Goal: Check status: Check status

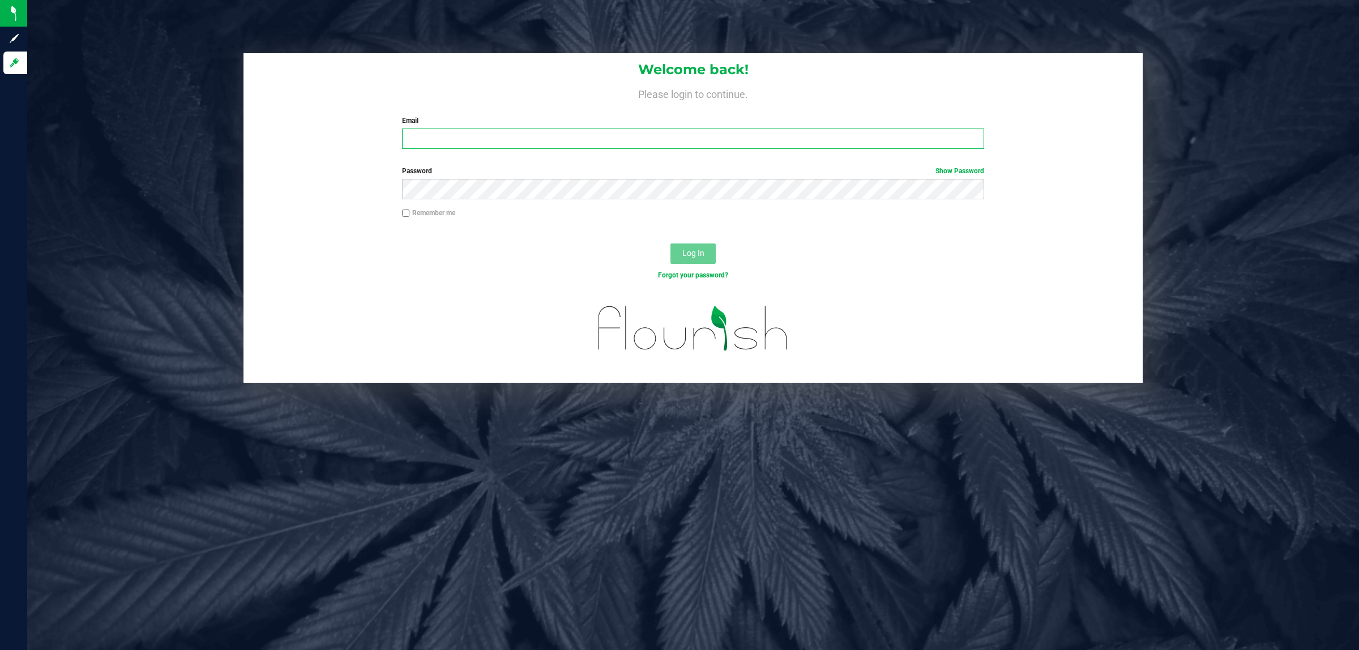
click at [472, 136] on input "Email" at bounding box center [693, 139] width 583 height 20
type input "[EMAIL_ADDRESS][DOMAIN_NAME]"
click at [670, 243] on button "Log In" at bounding box center [692, 253] width 45 height 20
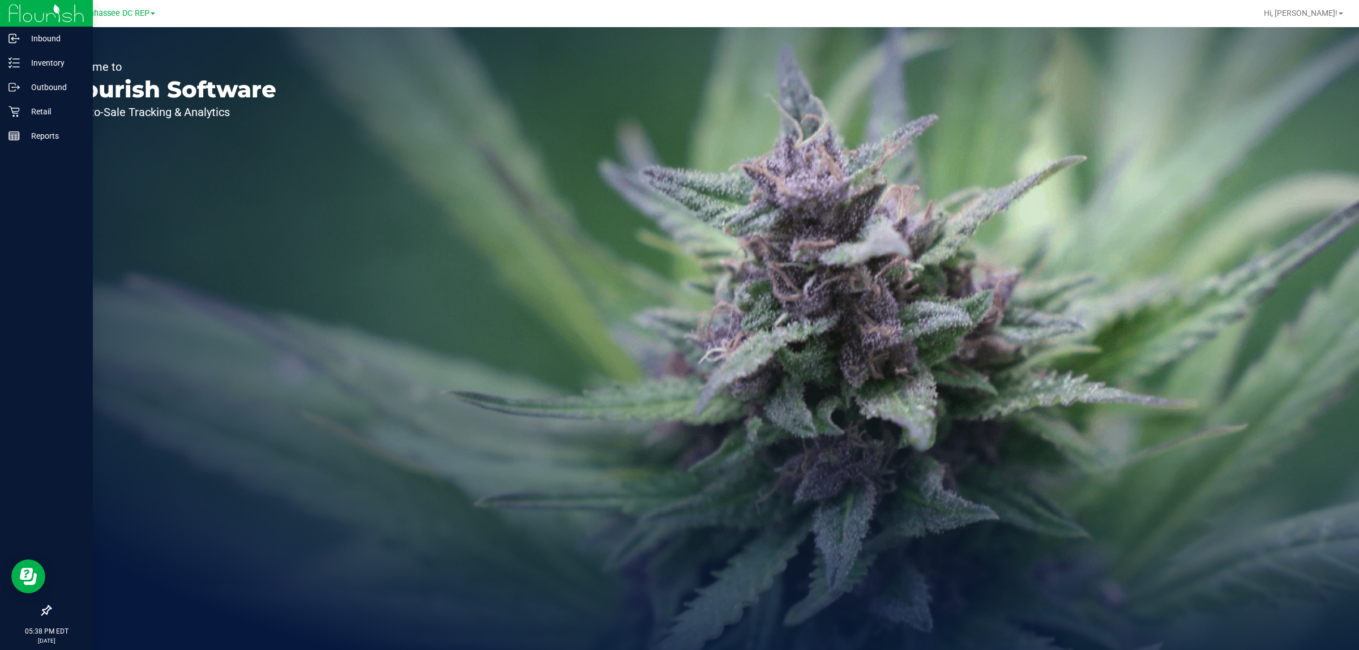
click at [46, 609] on icon at bounding box center [46, 610] width 11 height 11
click at [41, 611] on input "checkbox" at bounding box center [41, 611] width 0 height 0
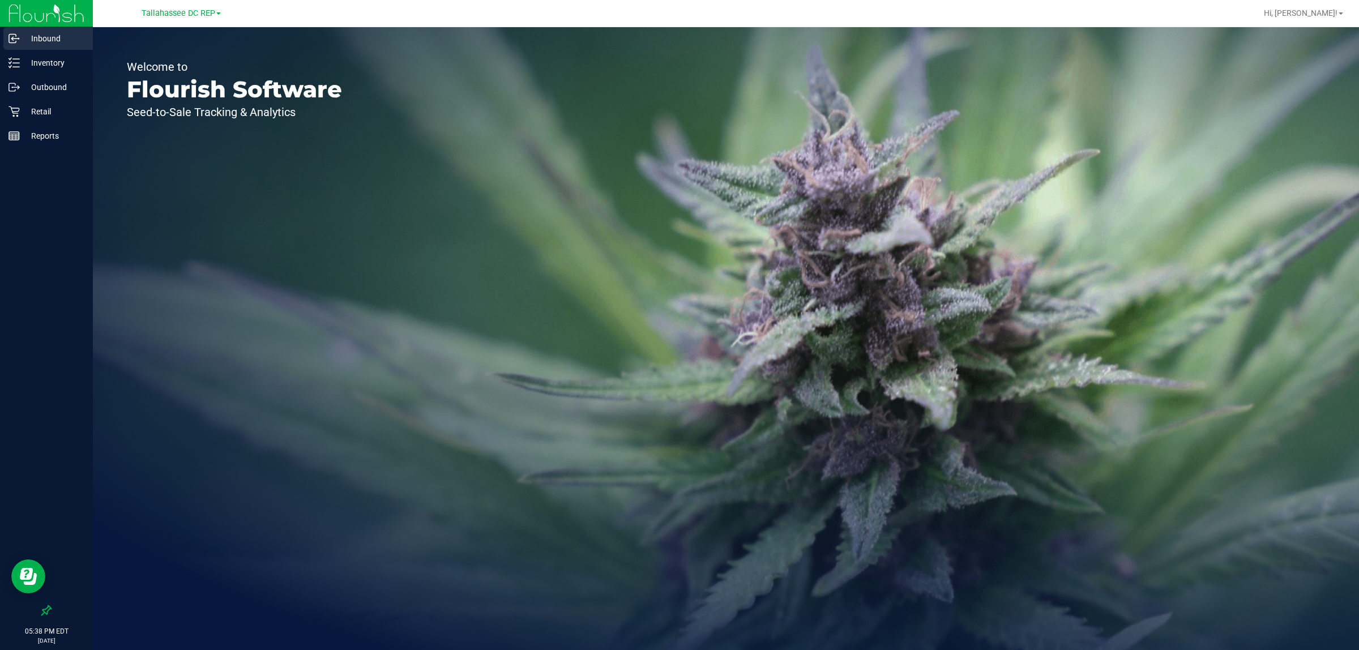
click at [62, 41] on p "Inbound" at bounding box center [54, 39] width 68 height 14
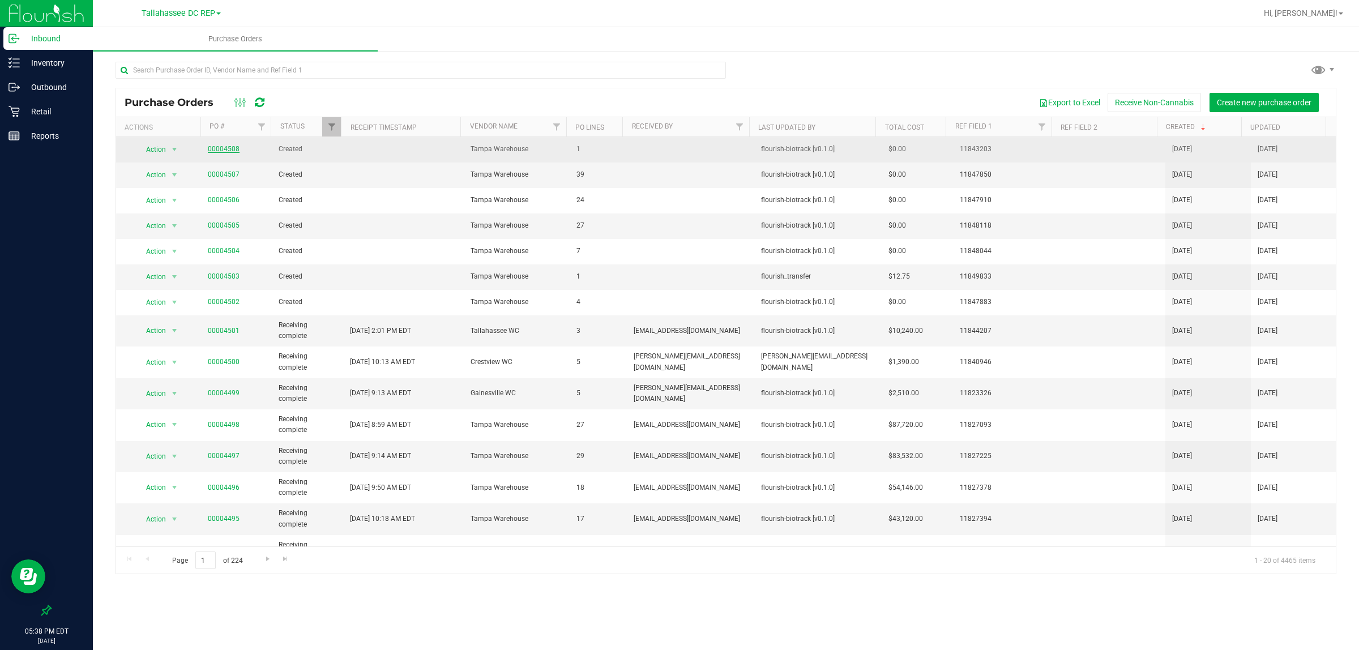
click at [219, 150] on link "00004508" at bounding box center [224, 149] width 32 height 8
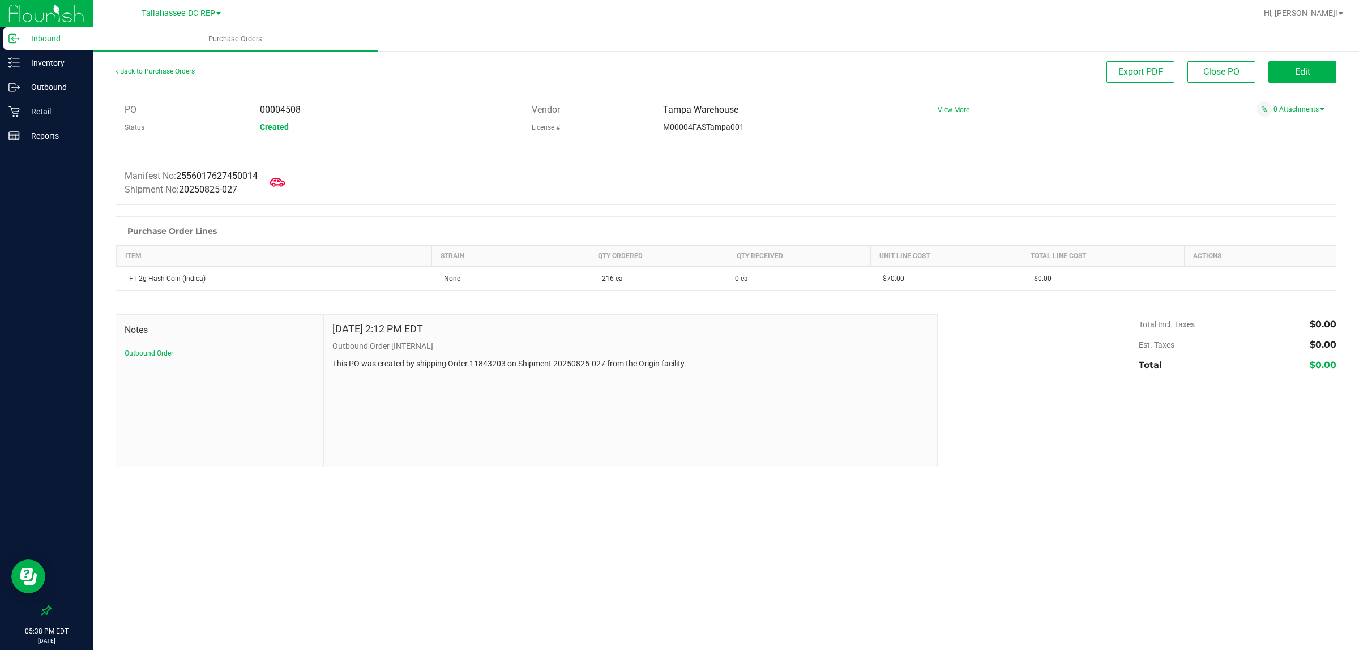
click at [283, 179] on icon at bounding box center [277, 182] width 15 height 8
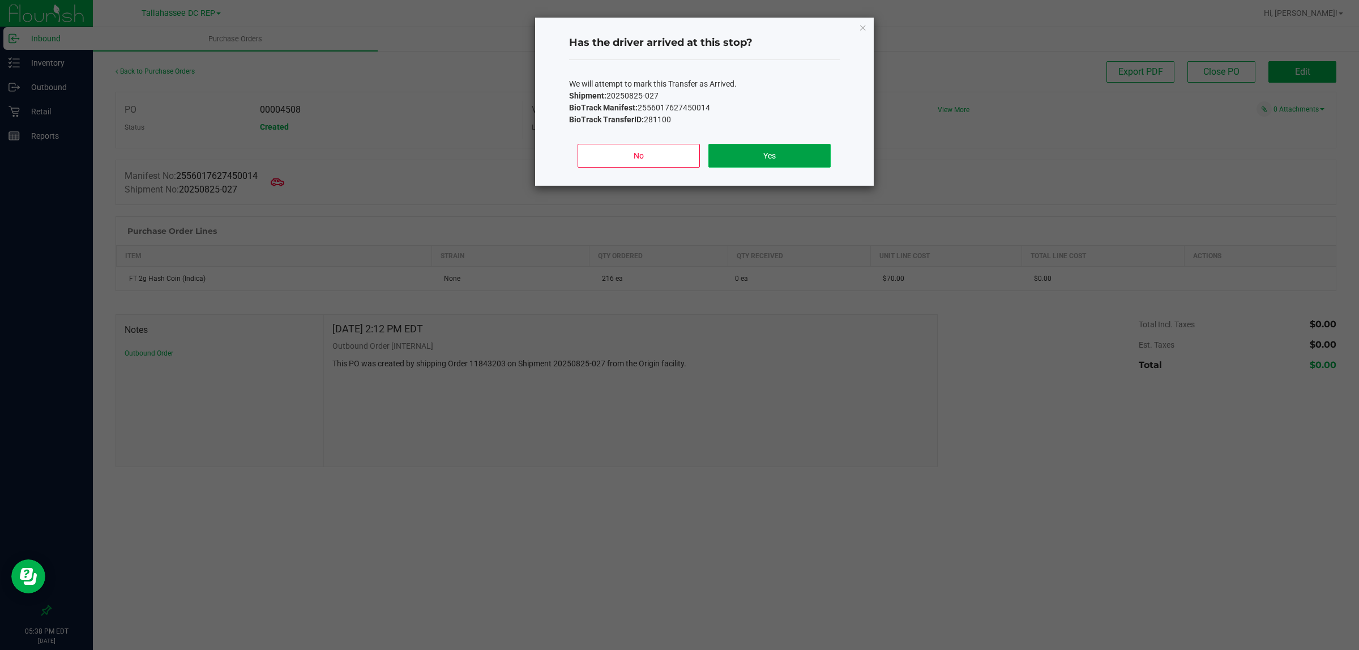
click at [763, 156] on button "Yes" at bounding box center [769, 156] width 122 height 24
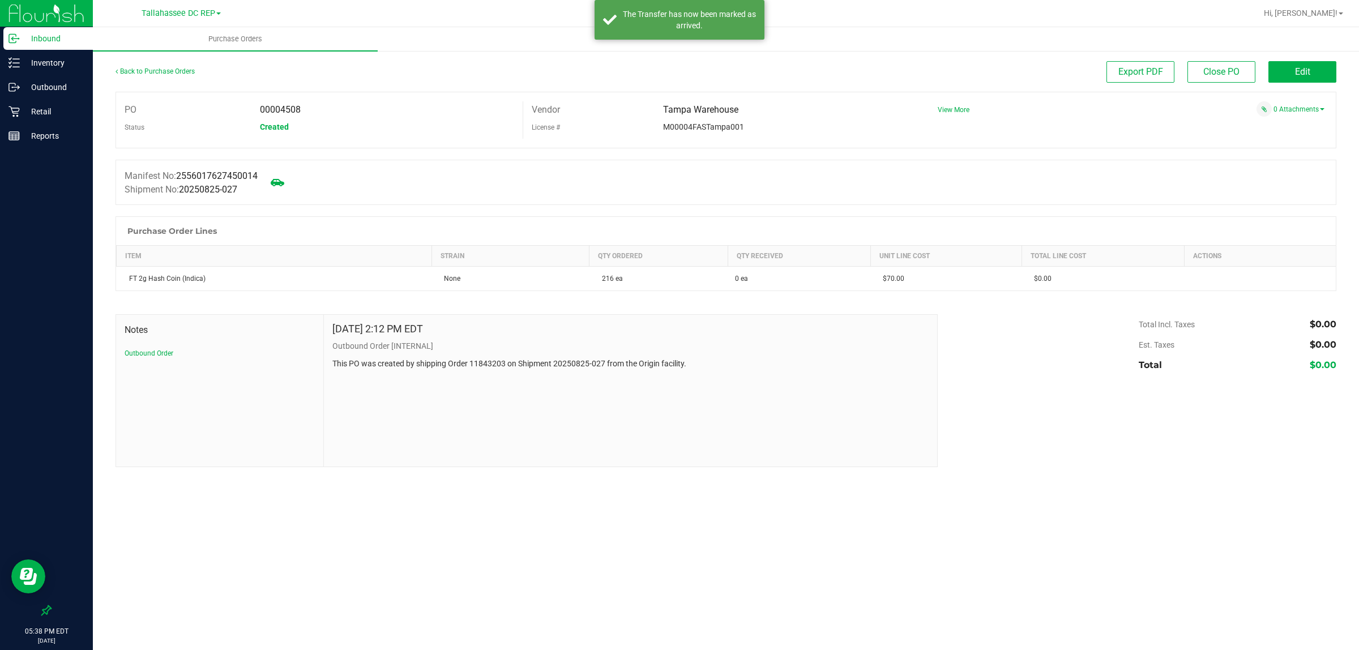
click at [58, 37] on p "Inbound" at bounding box center [54, 39] width 68 height 14
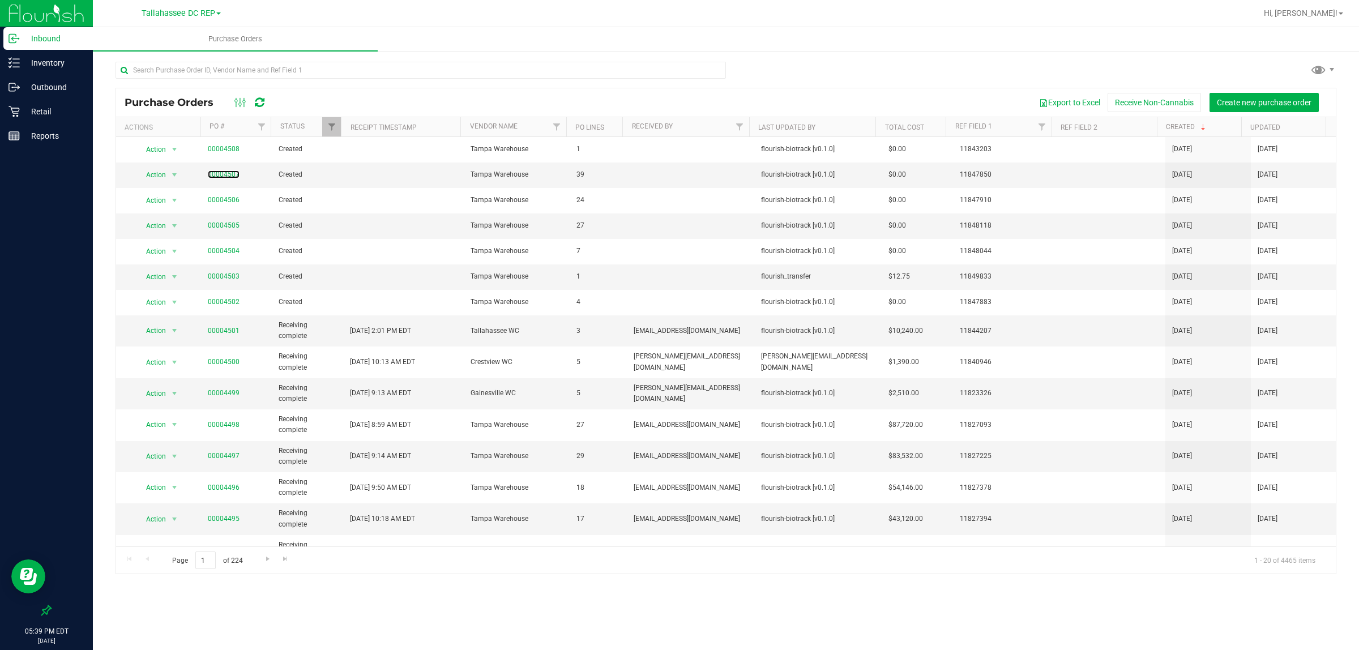
click at [216, 173] on link "00004507" at bounding box center [224, 174] width 32 height 8
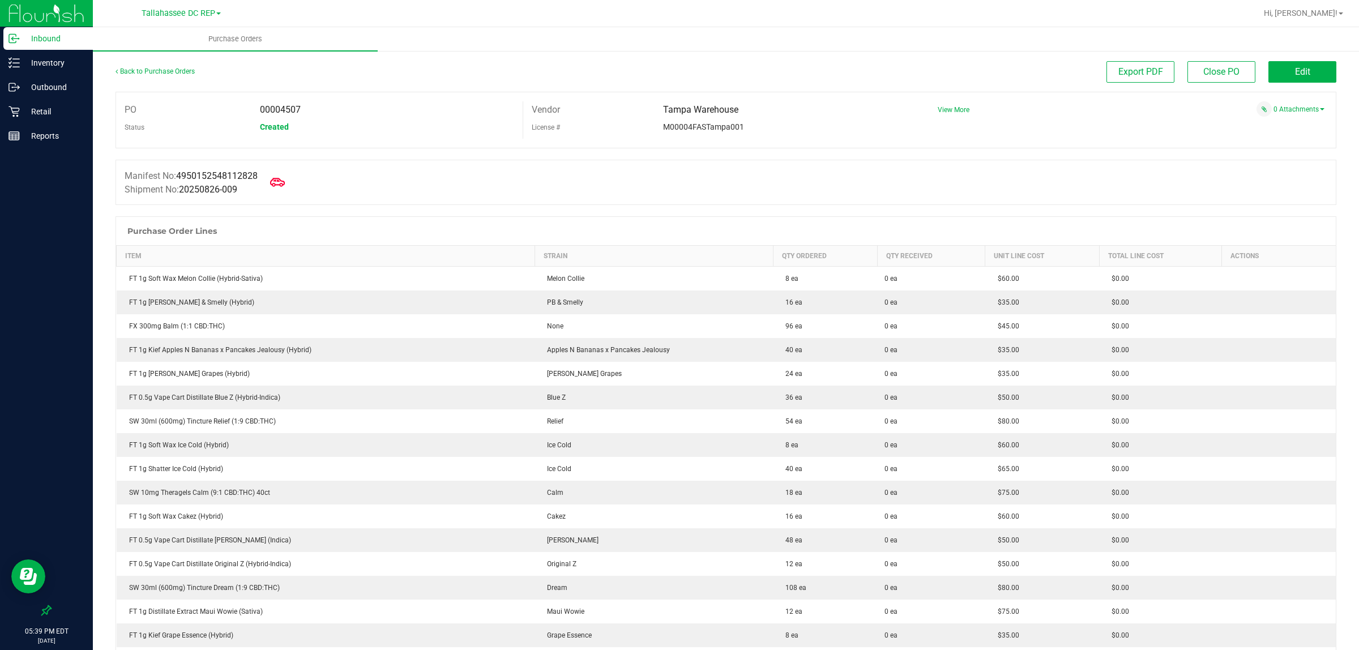
click at [277, 185] on icon at bounding box center [277, 182] width 15 height 8
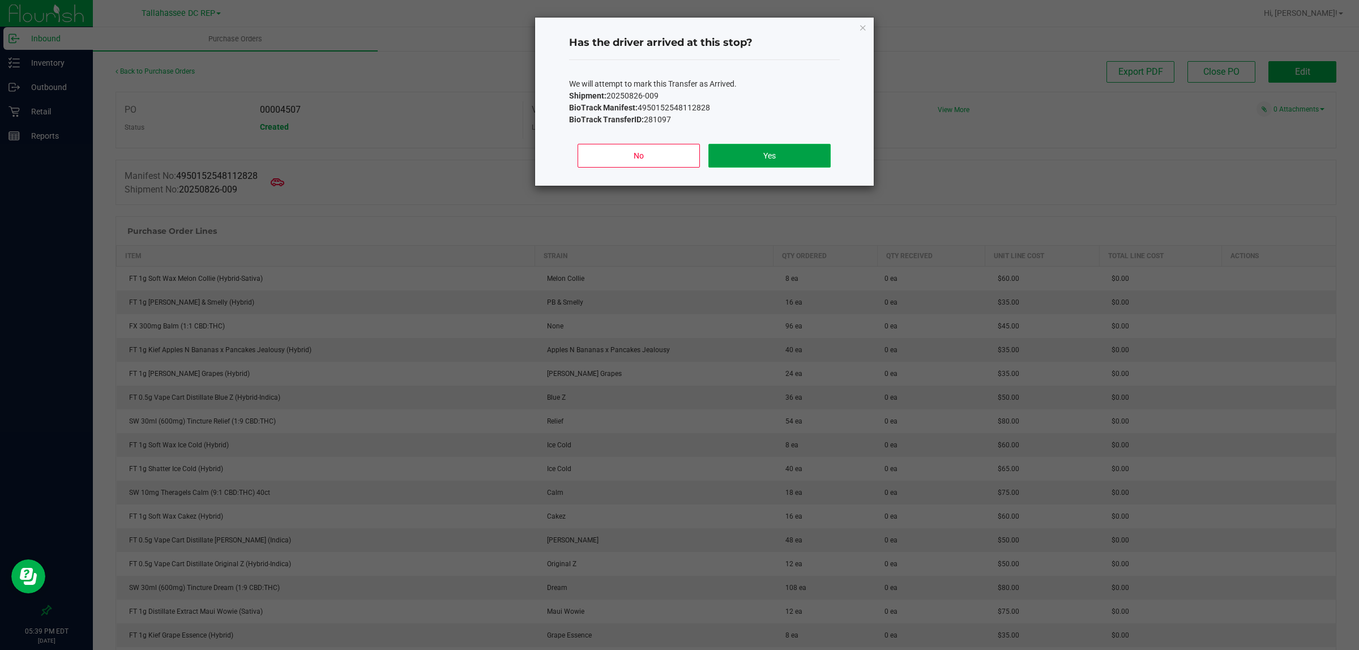
click at [765, 159] on button "Yes" at bounding box center [769, 156] width 122 height 24
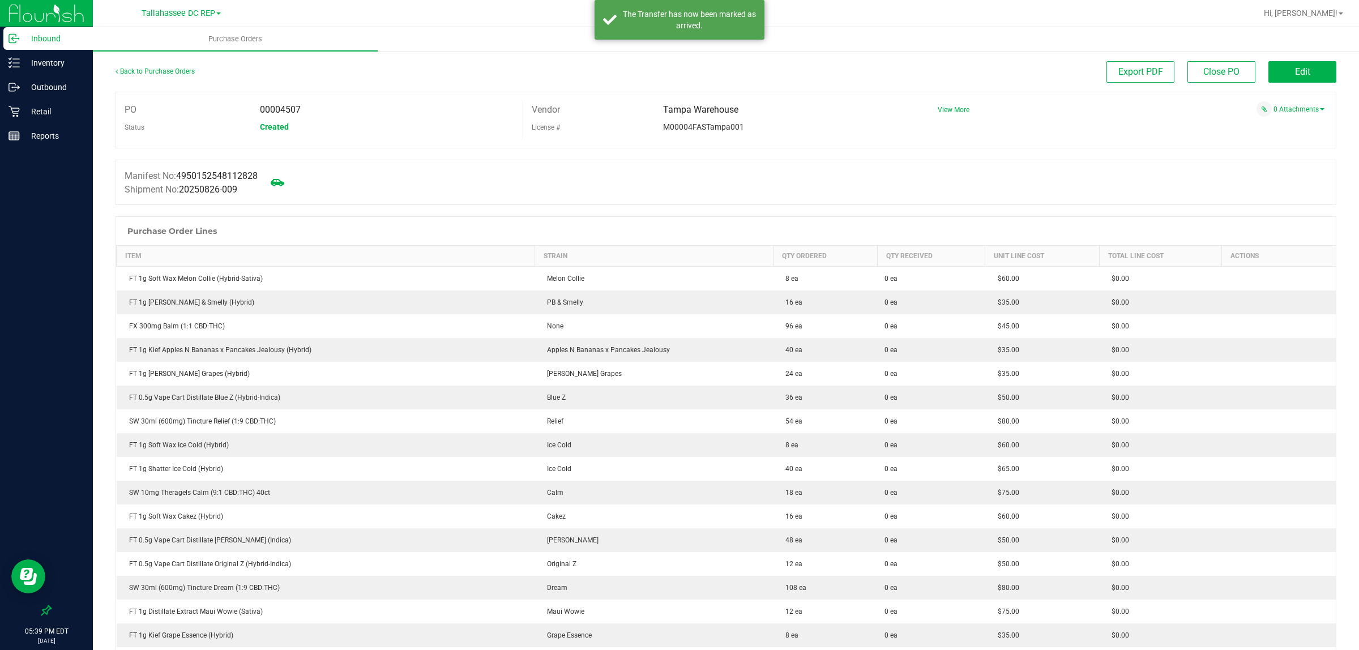
click at [68, 40] on p "Inbound" at bounding box center [54, 39] width 68 height 14
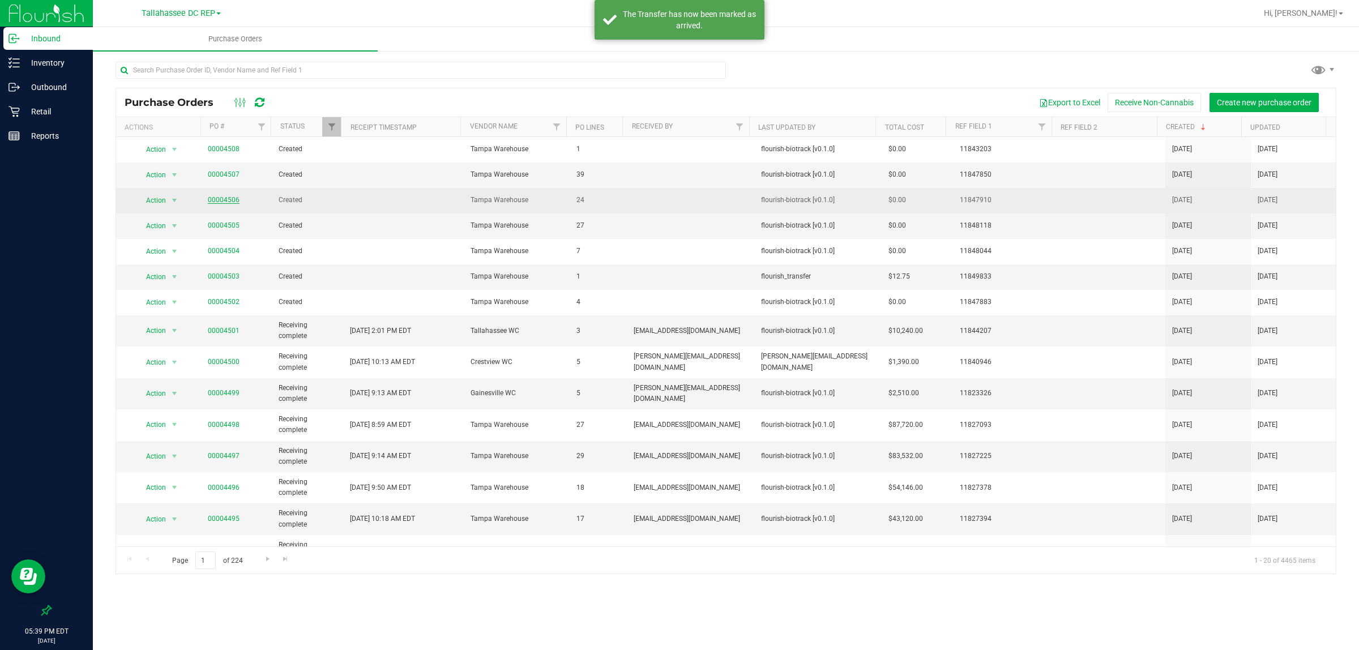
click at [233, 199] on link "00004506" at bounding box center [224, 200] width 32 height 8
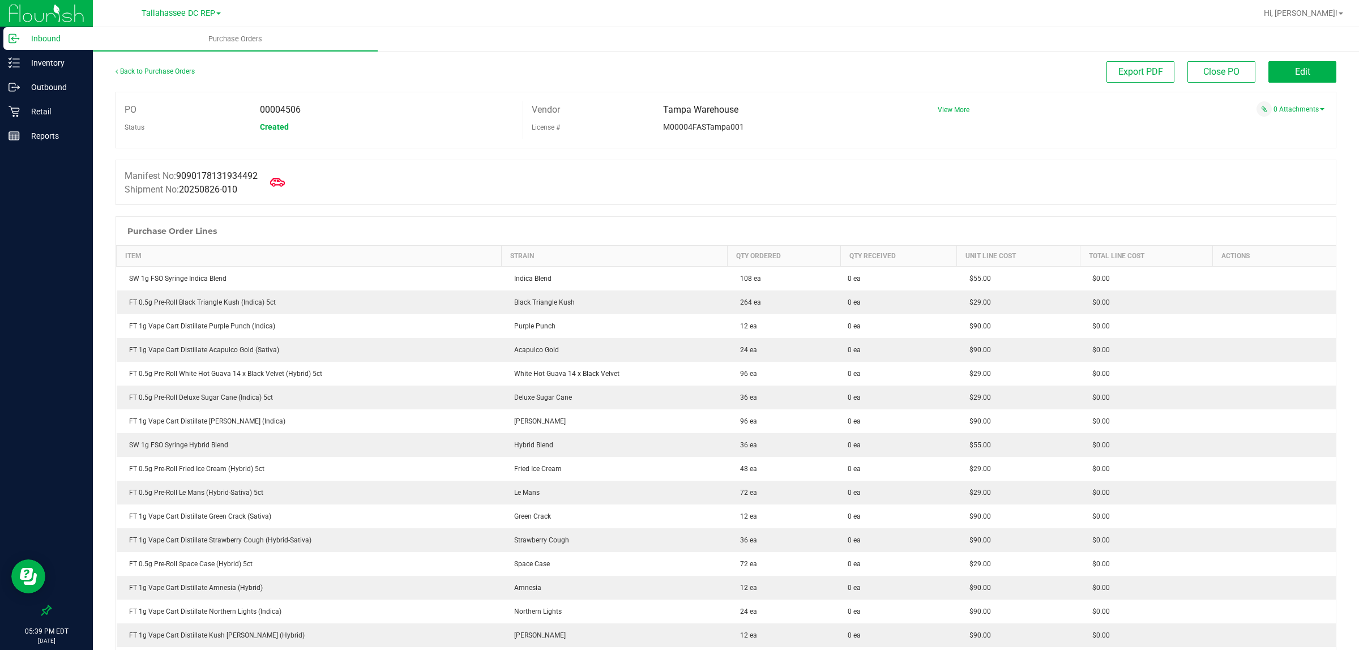
click at [289, 178] on span at bounding box center [277, 182] width 25 height 25
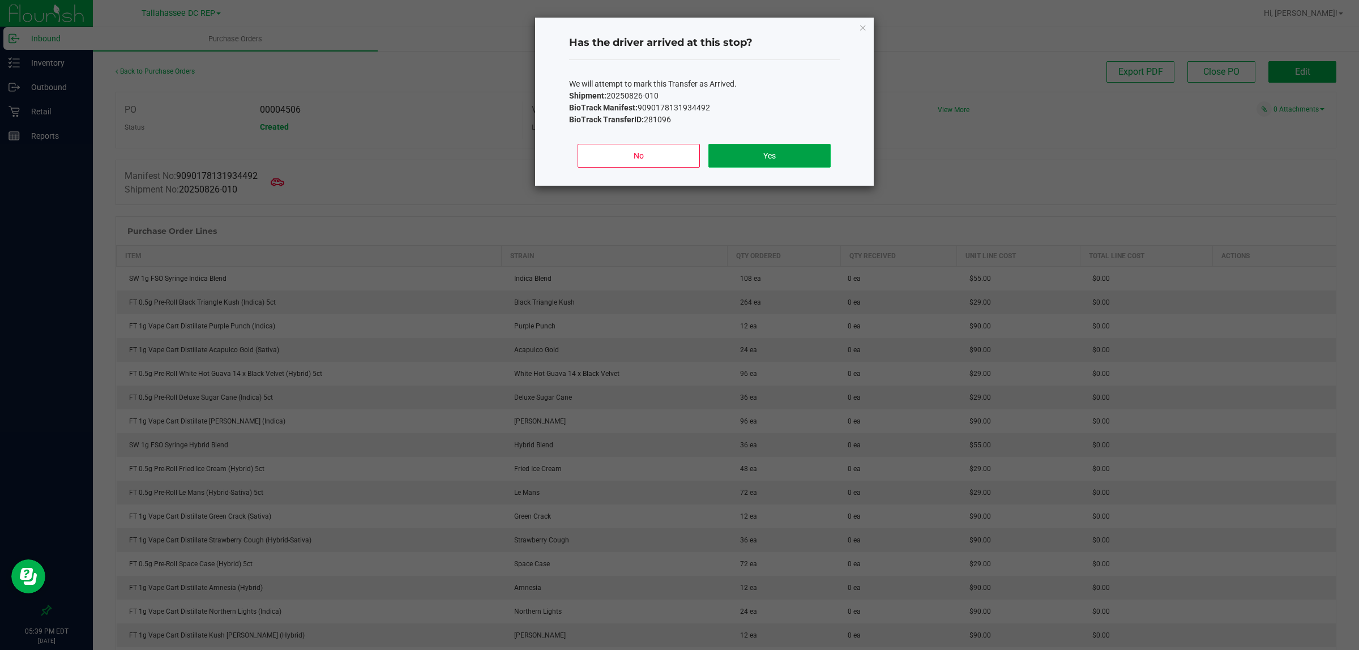
click at [761, 148] on button "Yes" at bounding box center [769, 156] width 122 height 24
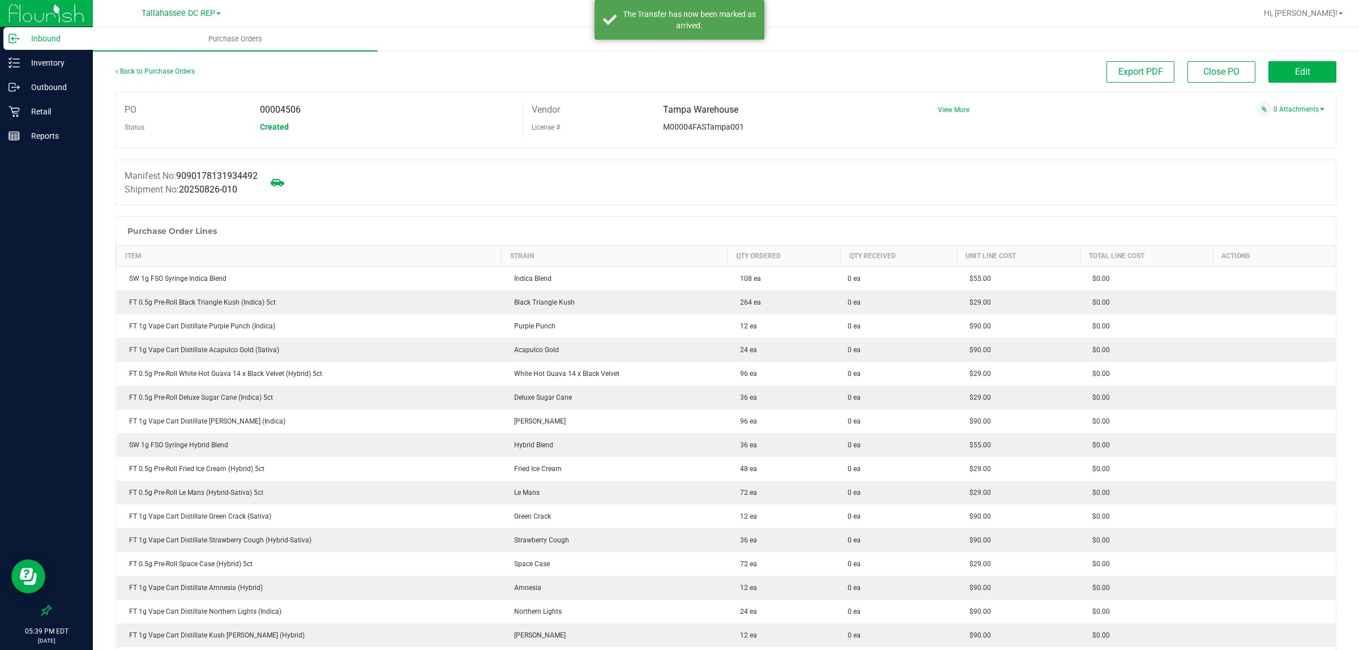
click at [72, 37] on p "Inbound" at bounding box center [54, 39] width 68 height 14
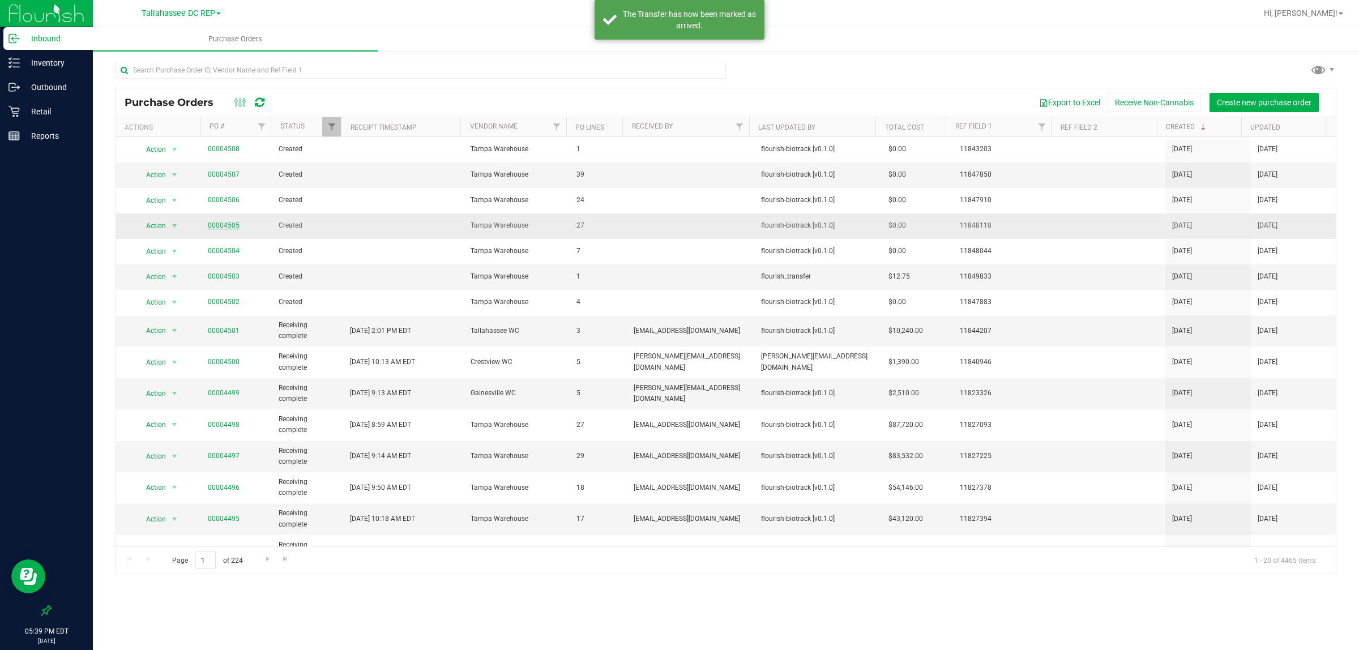
click at [219, 229] on link "00004505" at bounding box center [224, 225] width 32 height 8
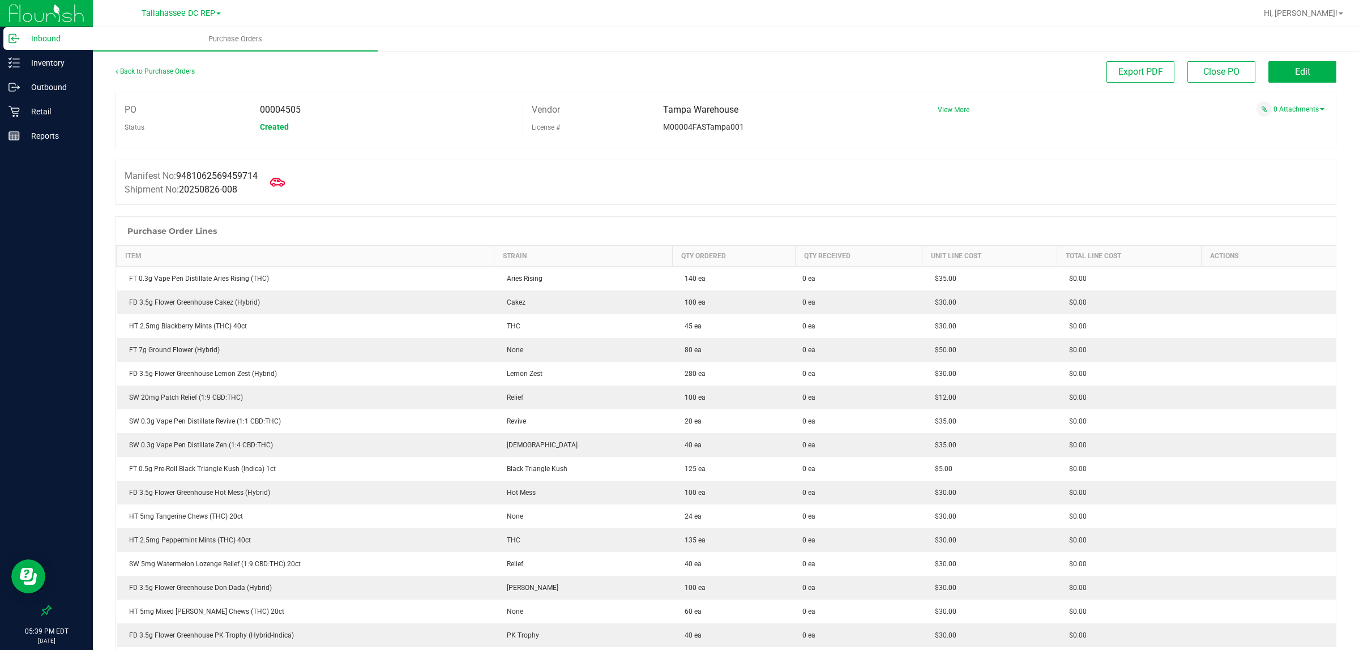
click at [277, 184] on icon at bounding box center [277, 182] width 15 height 15
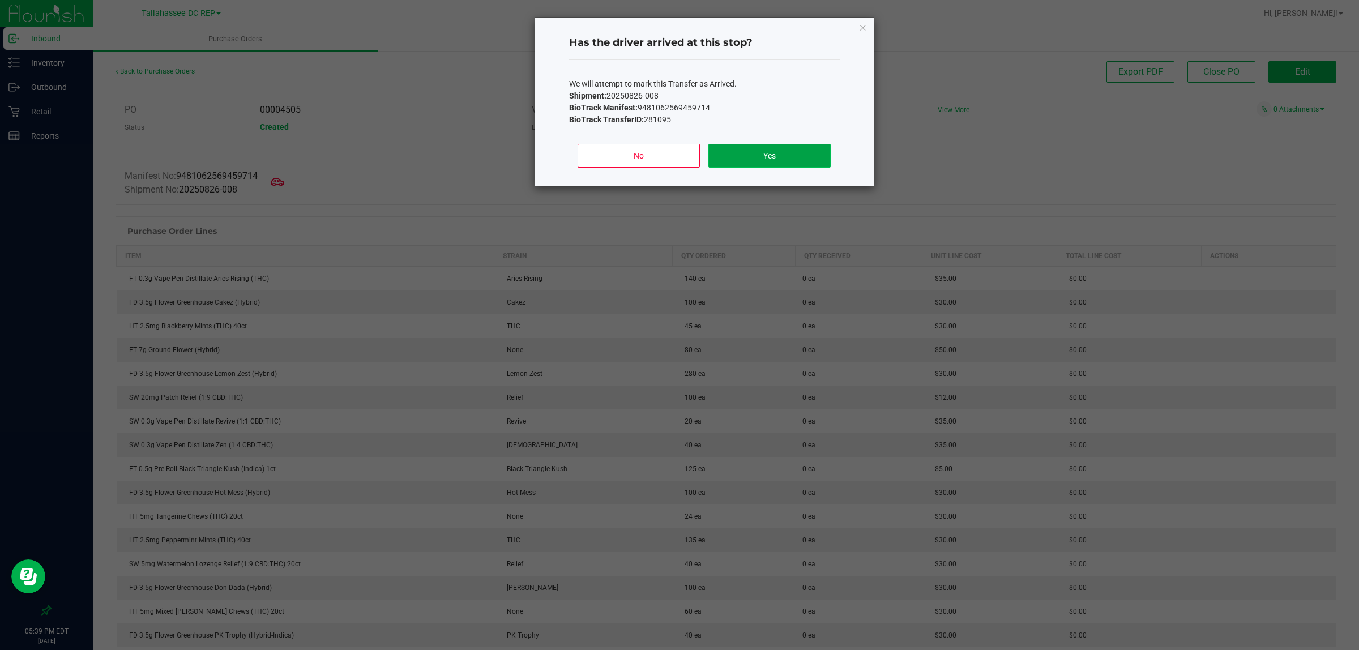
drag, startPoint x: 725, startPoint y: 150, endPoint x: 700, endPoint y: 150, distance: 24.9
click at [723, 150] on button "Yes" at bounding box center [769, 156] width 122 height 24
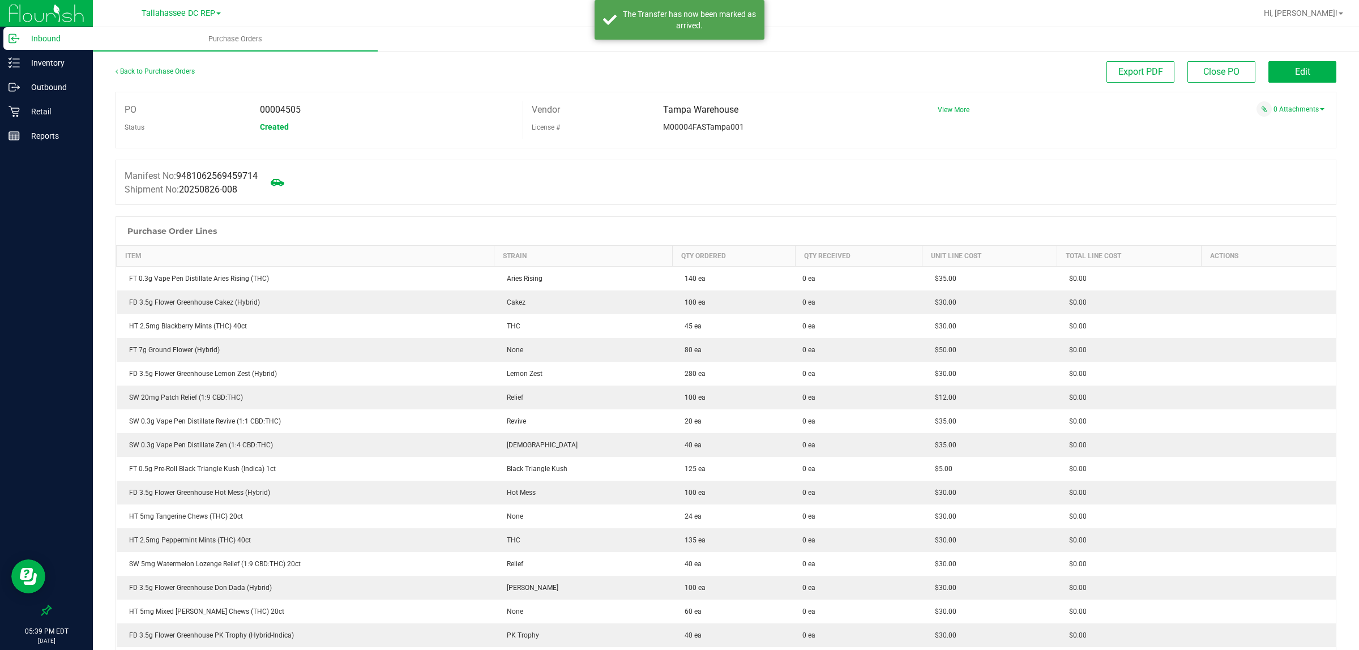
click at [71, 33] on p "Inbound" at bounding box center [54, 39] width 68 height 14
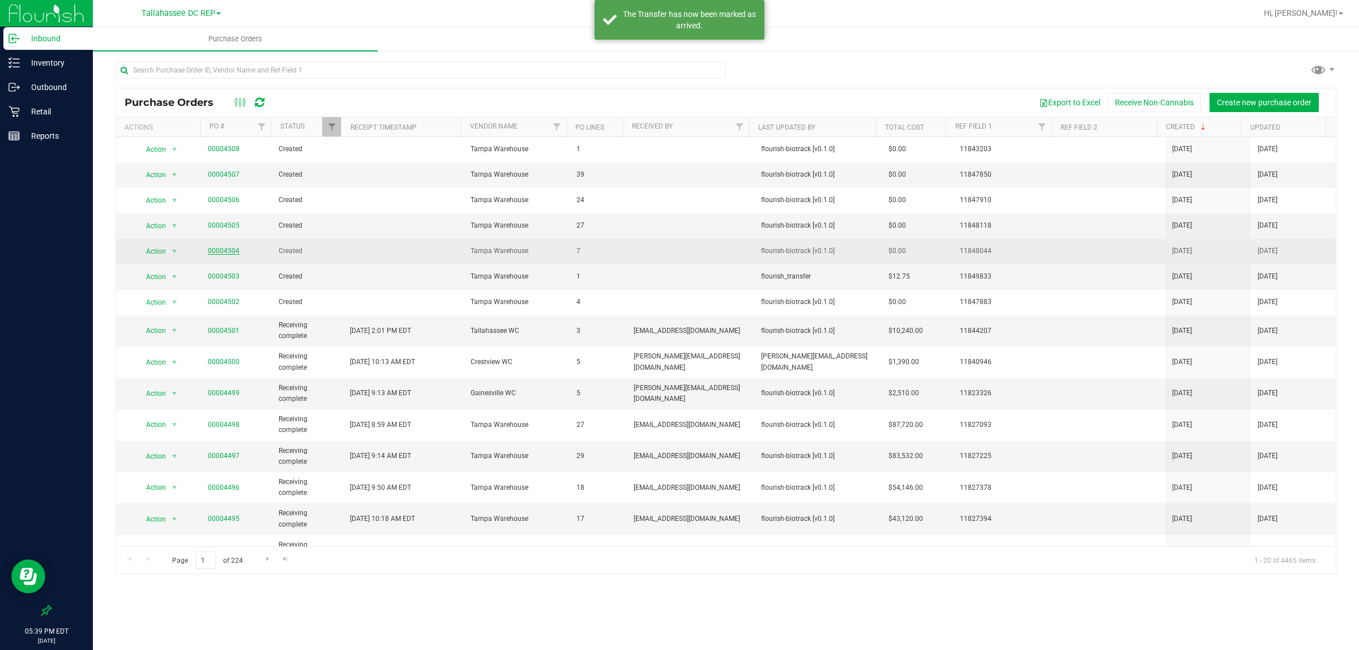
click at [222, 250] on link "00004504" at bounding box center [224, 251] width 32 height 8
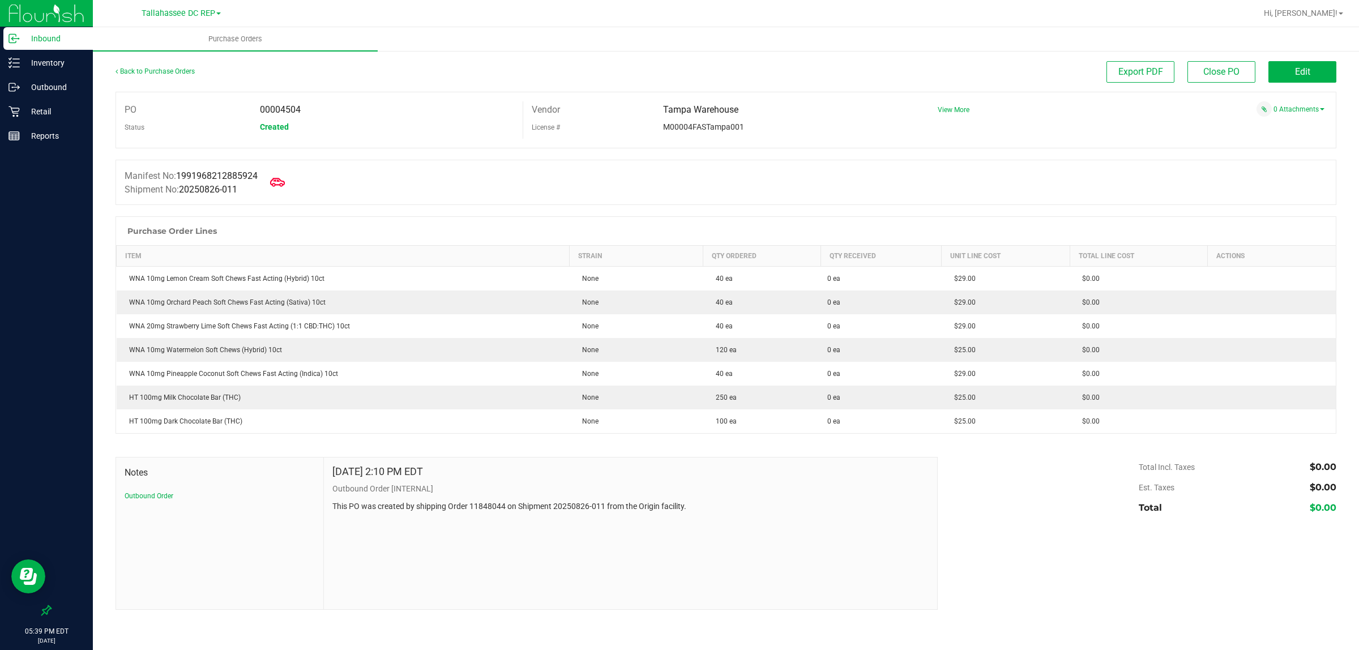
click at [283, 177] on icon at bounding box center [277, 182] width 15 height 15
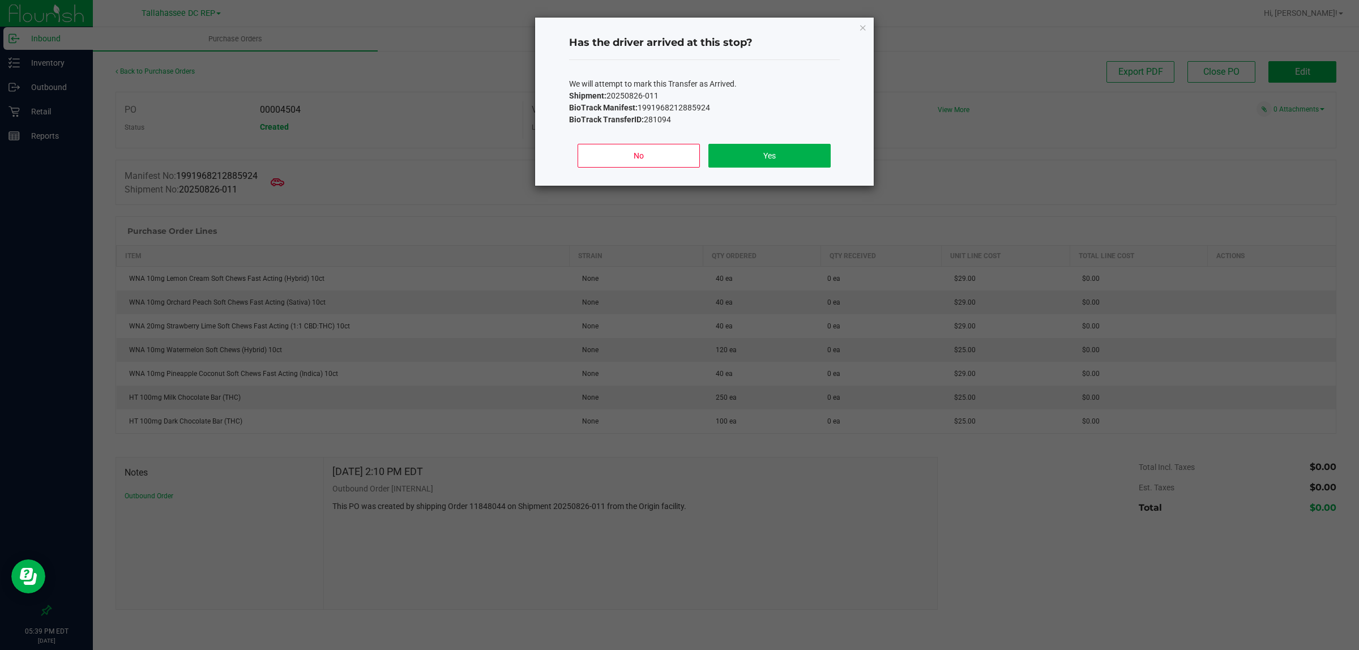
click at [764, 169] on div "No Yes" at bounding box center [704, 160] width 271 height 51
click at [768, 157] on button "Yes" at bounding box center [769, 156] width 122 height 24
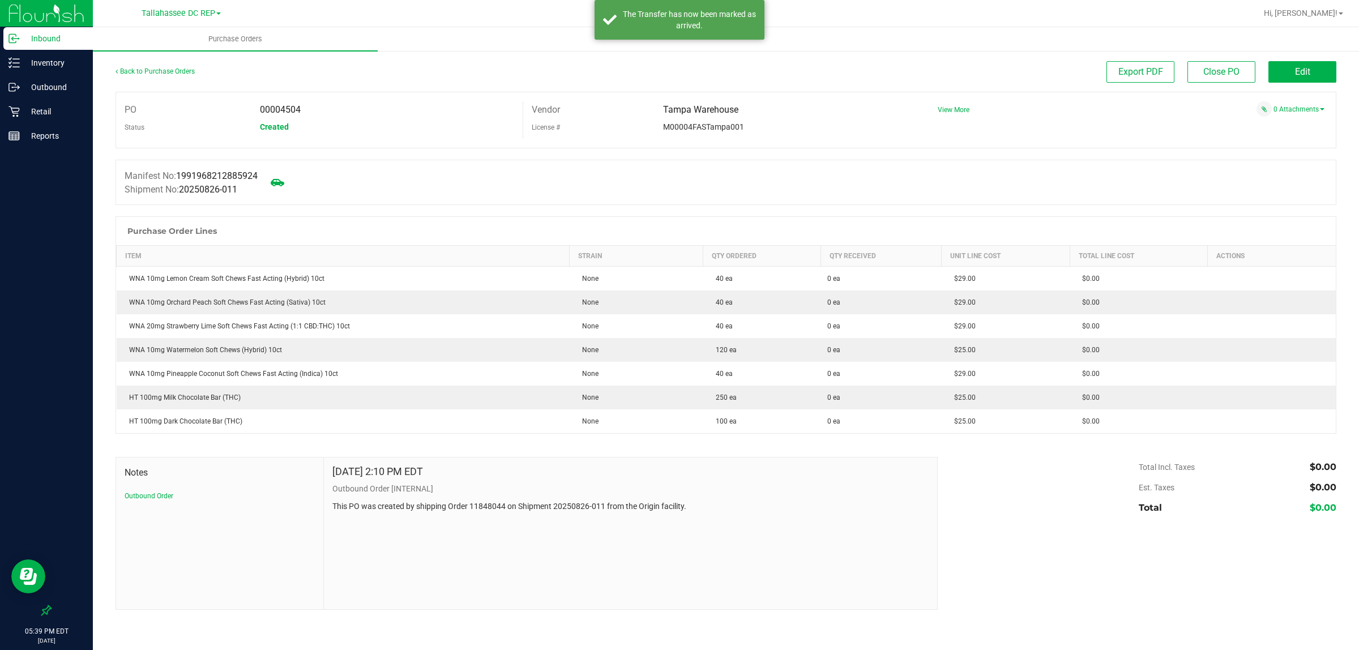
click at [57, 38] on p "Inbound" at bounding box center [54, 39] width 68 height 14
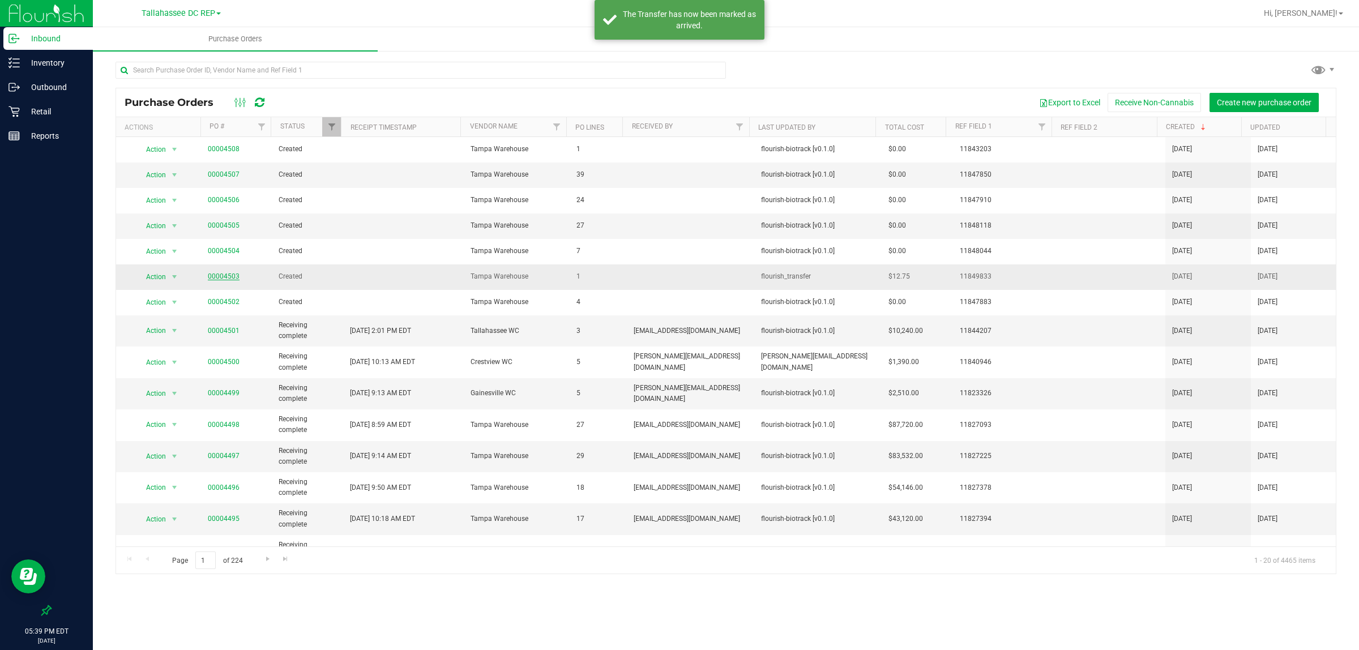
click at [216, 276] on link "00004503" at bounding box center [224, 276] width 32 height 8
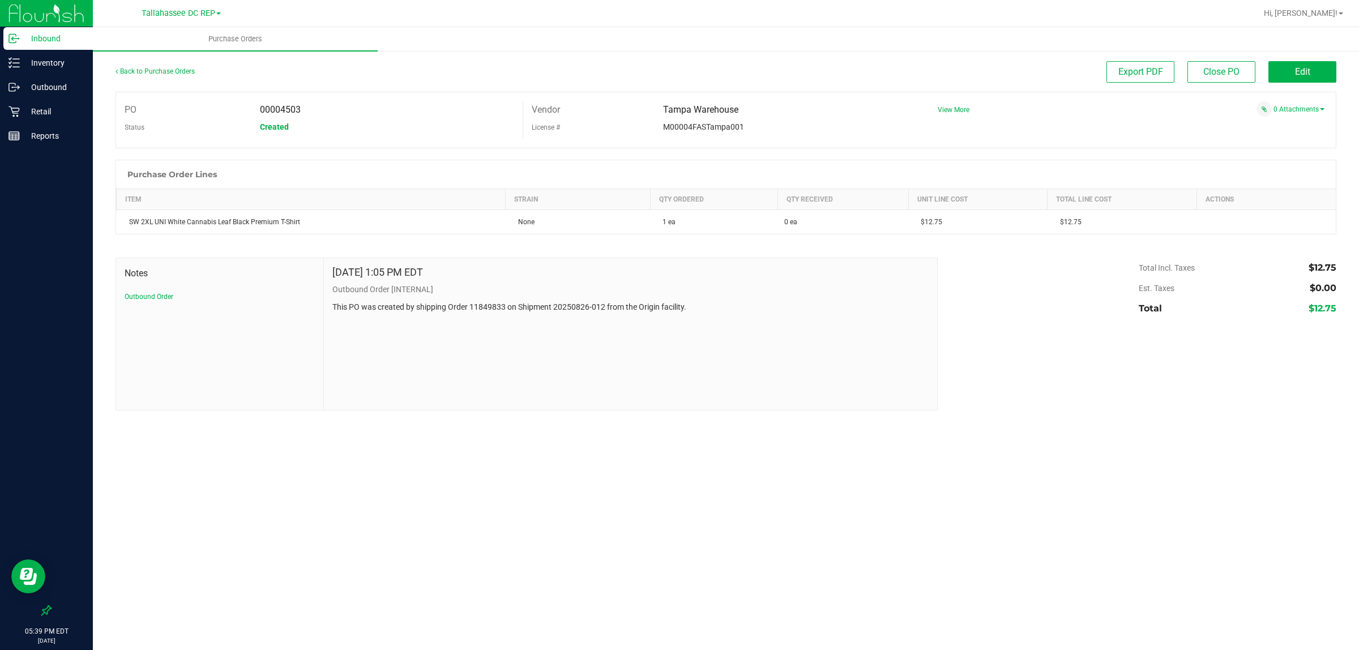
click at [70, 27] on div "Inbound" at bounding box center [47, 38] width 89 height 23
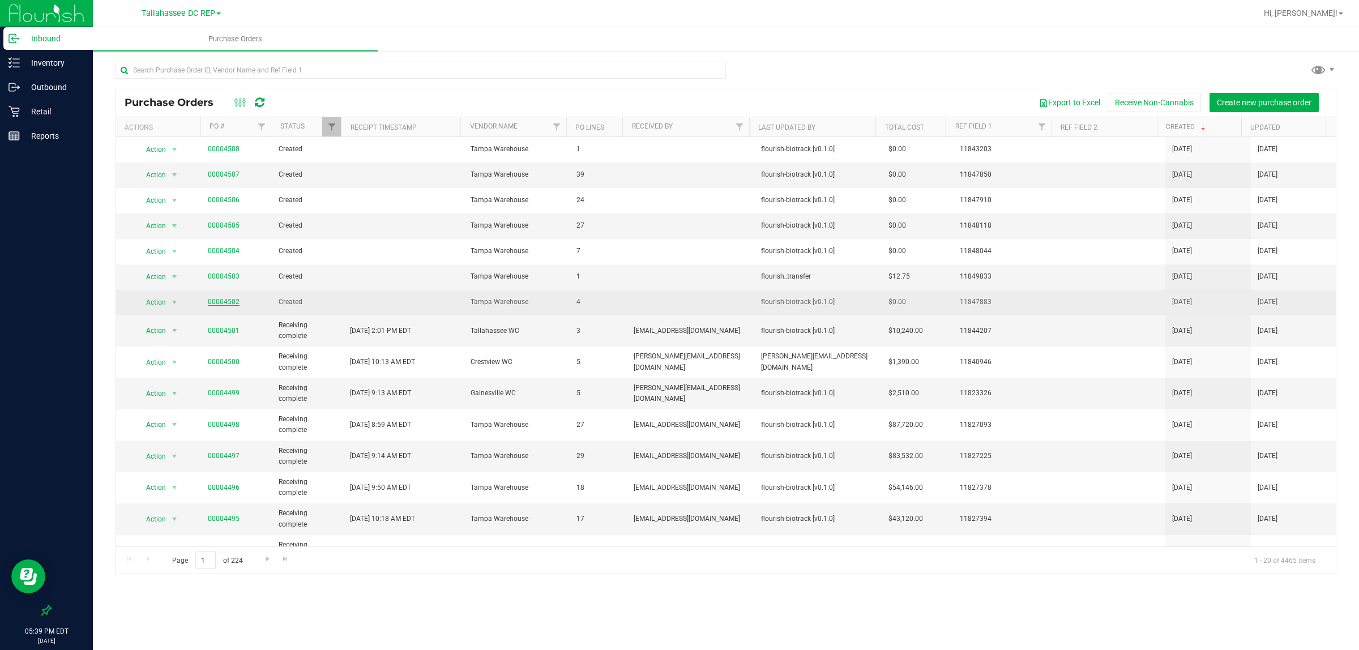
click at [224, 301] on link "00004502" at bounding box center [224, 302] width 32 height 8
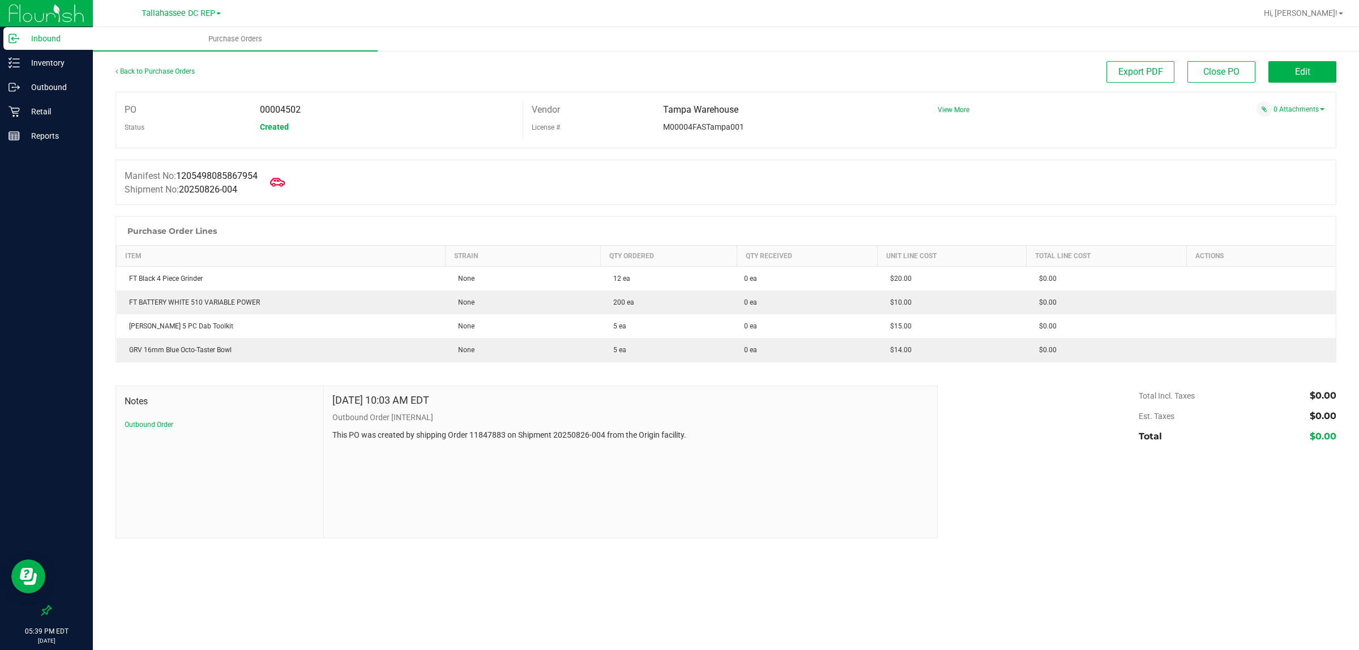
click at [279, 186] on icon at bounding box center [277, 182] width 15 height 15
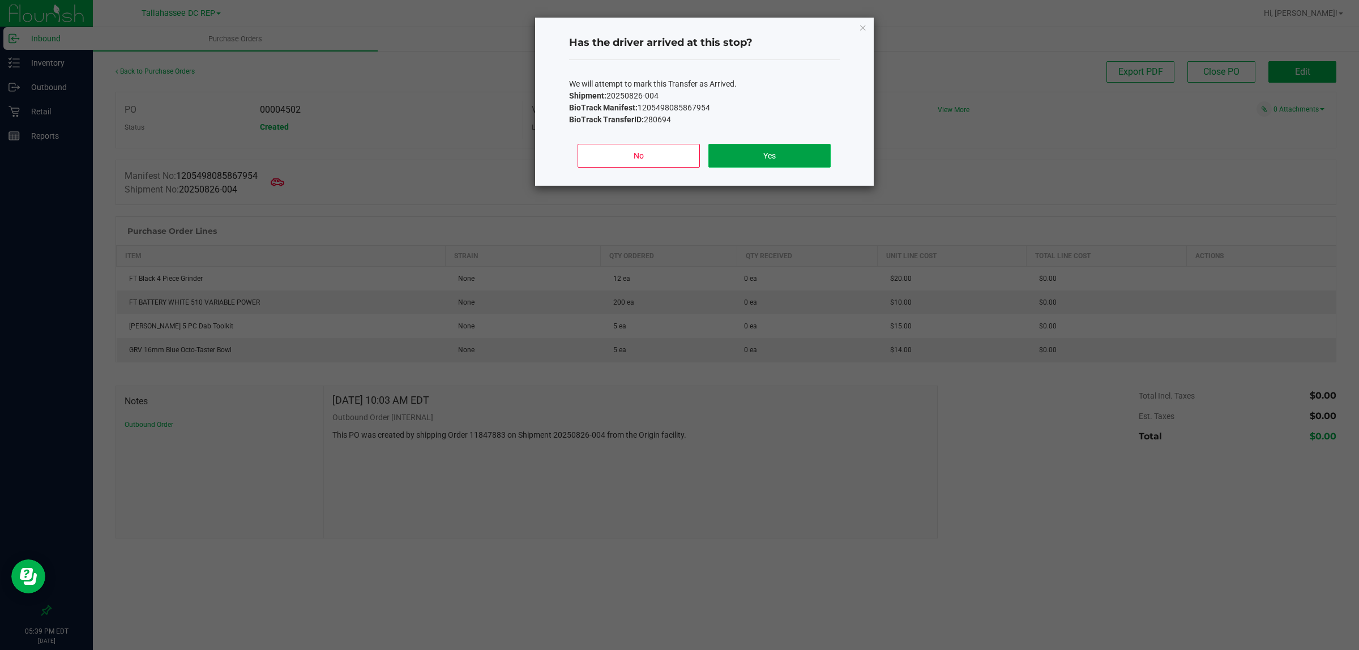
click at [761, 151] on button "Yes" at bounding box center [769, 156] width 122 height 24
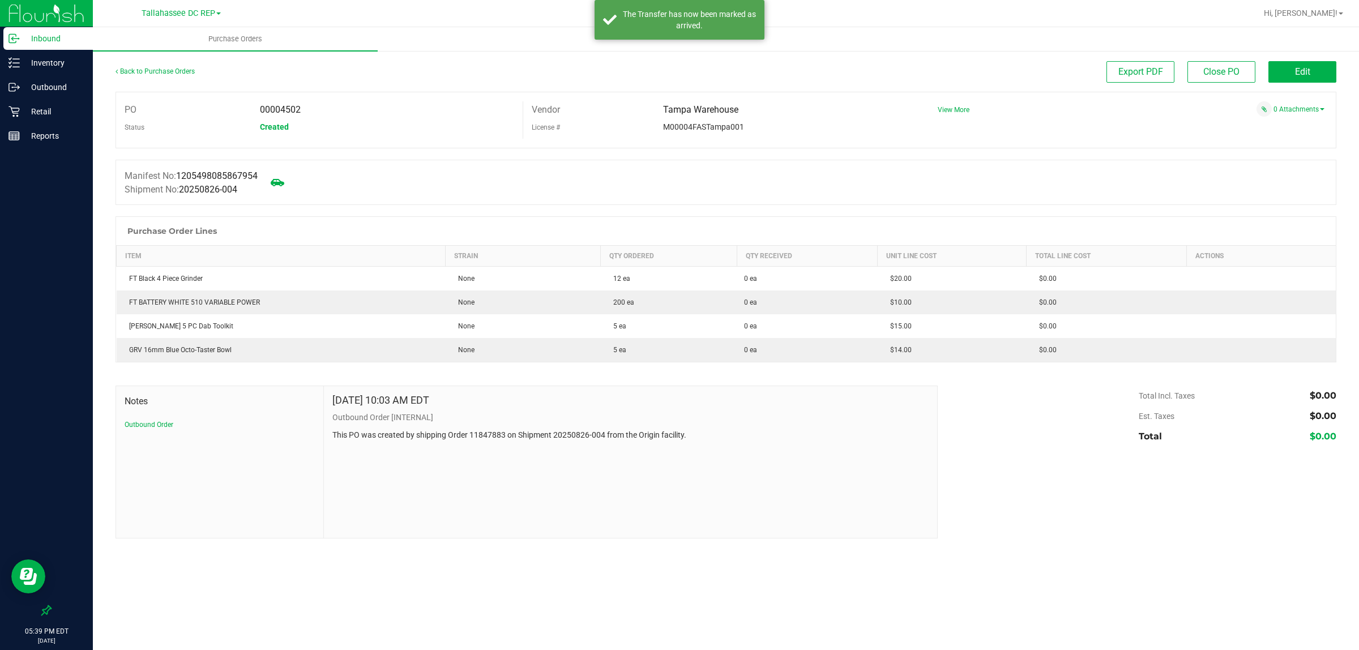
click at [64, 32] on p "Inbound" at bounding box center [54, 39] width 68 height 14
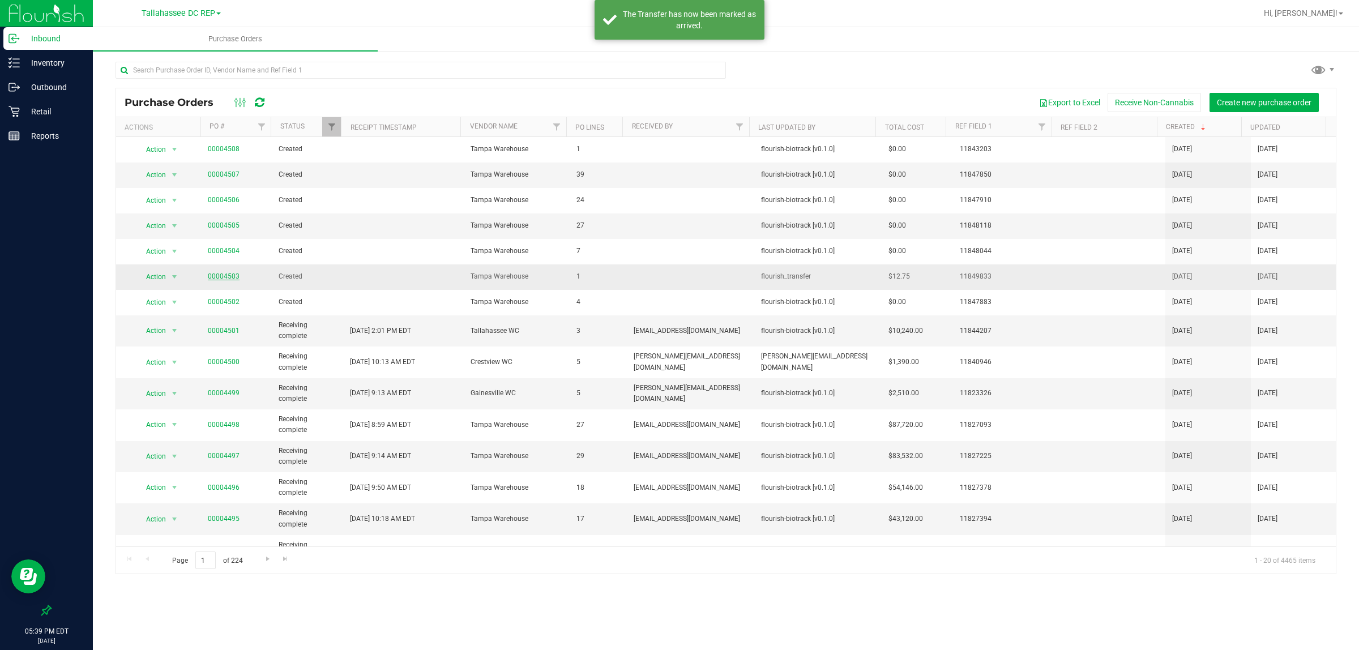
click at [225, 280] on link "00004503" at bounding box center [224, 276] width 32 height 8
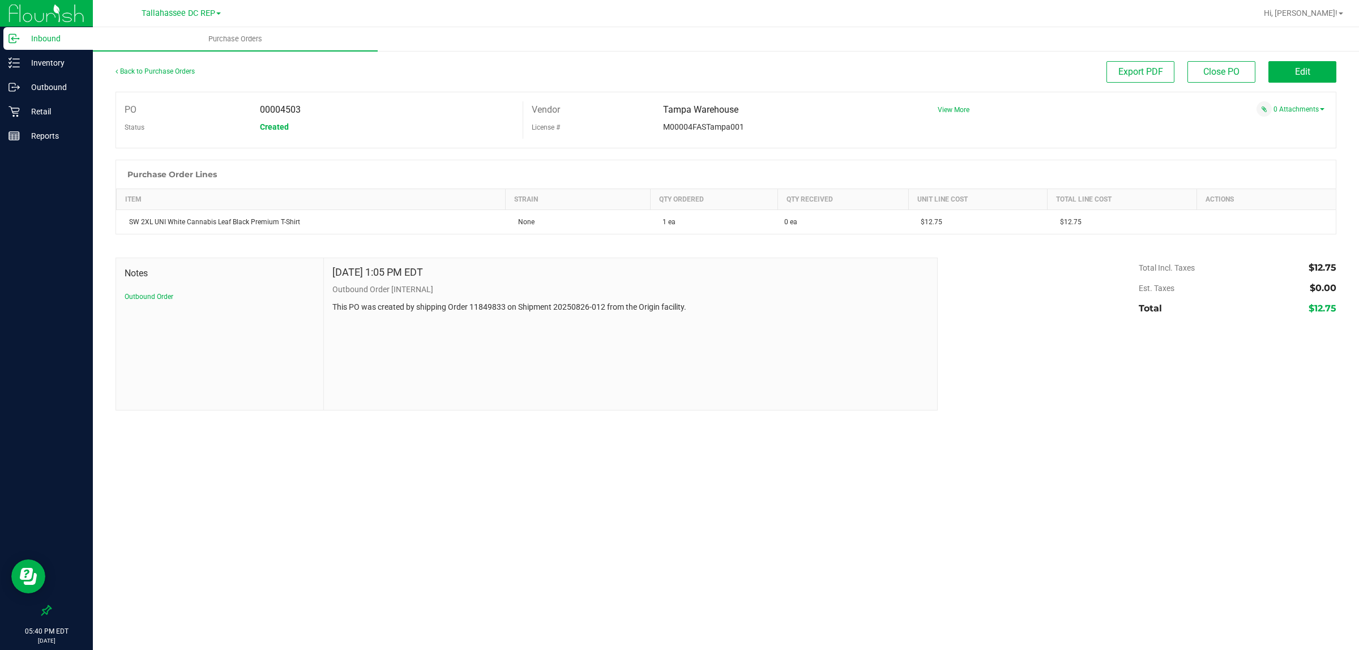
click at [62, 42] on p "Inbound" at bounding box center [54, 39] width 68 height 14
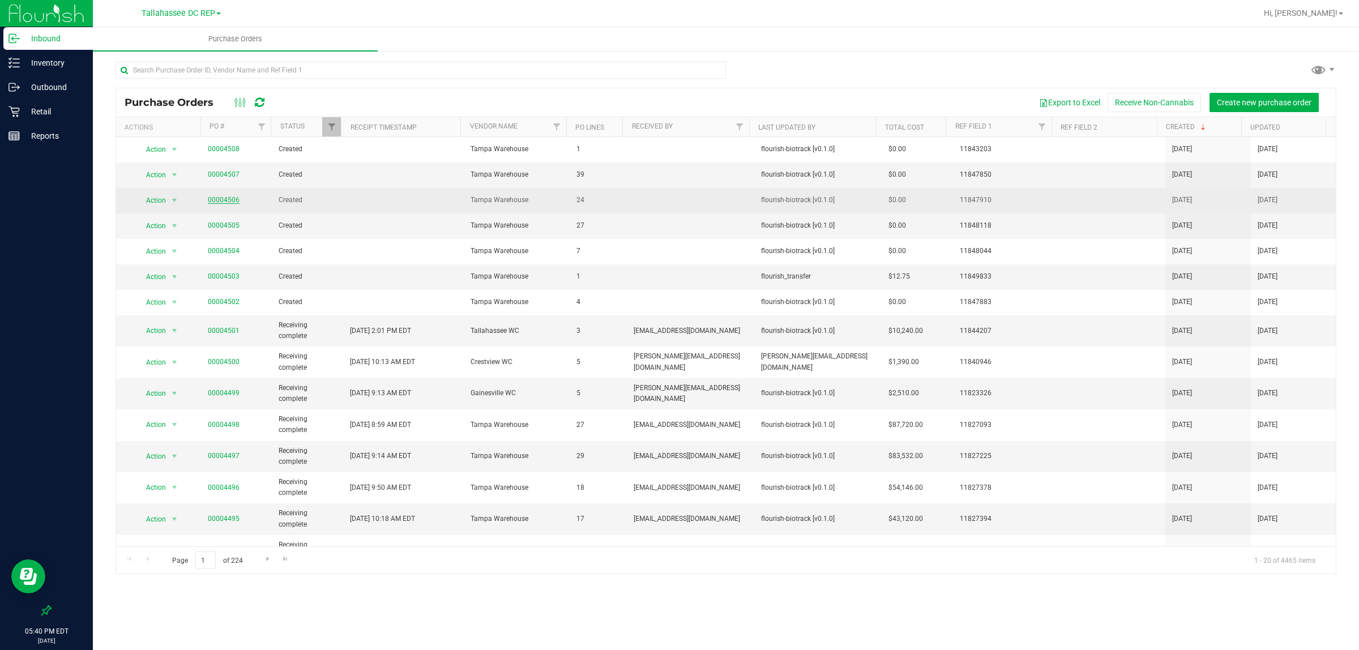
click at [216, 200] on link "00004506" at bounding box center [224, 200] width 32 height 8
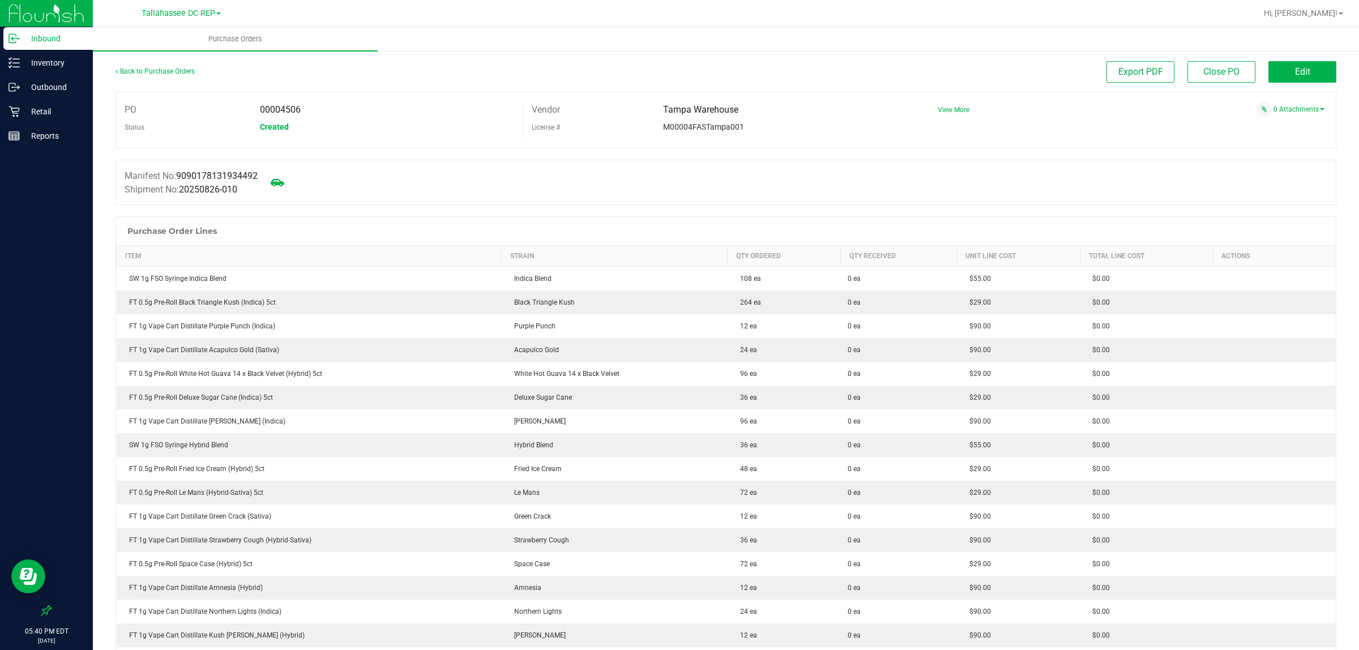
click at [62, 29] on div "Inbound" at bounding box center [47, 38] width 89 height 23
